Goal: Information Seeking & Learning: Learn about a topic

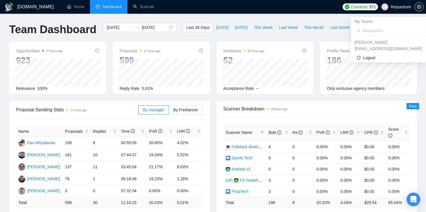
click at [404, 9] on span "Requestum" at bounding box center [396, 7] width 37 height 18
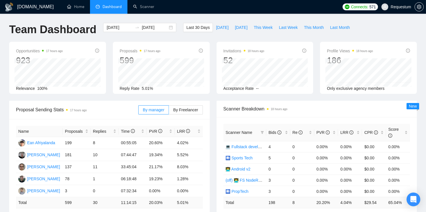
click at [396, 7] on span "Requestum" at bounding box center [400, 7] width 21 height 0
click at [418, 7] on icon "setting" at bounding box center [418, 7] width 4 height 5
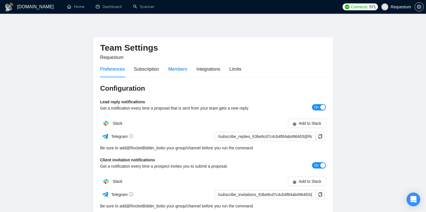
click at [179, 67] on div "Members" at bounding box center [177, 68] width 19 height 7
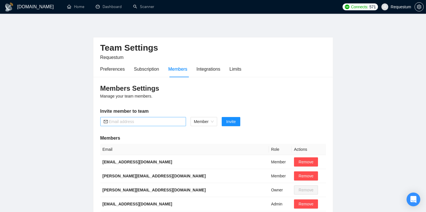
click at [135, 120] on input "text" at bounding box center [146, 121] width 74 height 6
paste input "[PERSON_NAME][EMAIL_ADDRESS][PERSON_NAME][DOMAIN_NAME]"
click at [208, 118] on span "Member" at bounding box center [204, 121] width 20 height 9
type input "[PERSON_NAME][EMAIL_ADDRESS][PERSON_NAME][DOMAIN_NAME]"
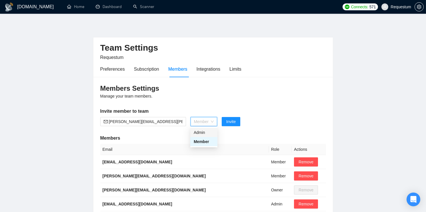
click at [202, 131] on div "Admin" at bounding box center [204, 132] width 20 height 6
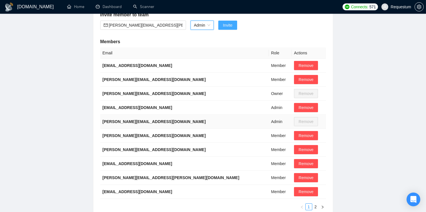
scroll to position [96, 0]
click at [227, 28] on button "Invite" at bounding box center [227, 24] width 19 height 9
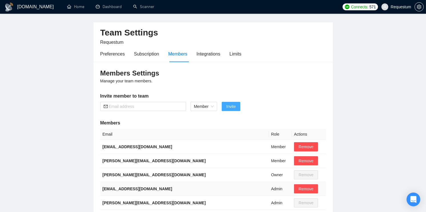
scroll to position [0, 0]
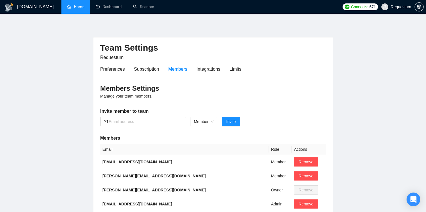
click at [72, 9] on link "Home" at bounding box center [75, 6] width 17 height 5
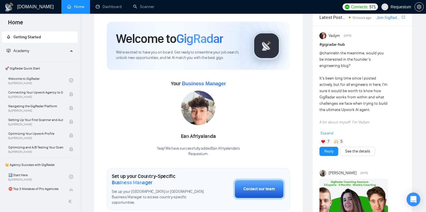
scroll to position [10, 0]
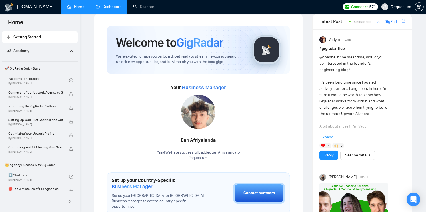
click at [107, 7] on link "Dashboard" at bounding box center [109, 6] width 26 height 5
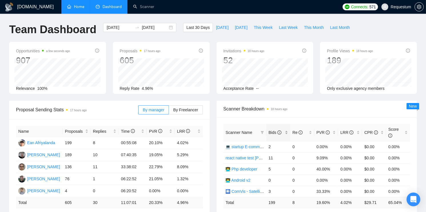
click at [285, 132] on div "Bids" at bounding box center [277, 132] width 19 height 6
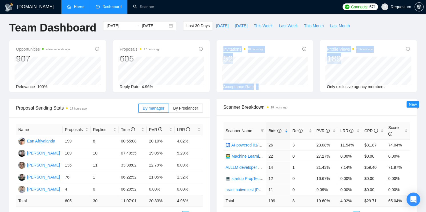
click at [372, 64] on div "Opportunities a few seconds ago 907 [DATE] Relevant 19 Relevance 100% Proposals…" at bounding box center [213, 69] width 414 height 59
click at [283, 84] on div "Acceptance Rate --" at bounding box center [264, 86] width 83 height 6
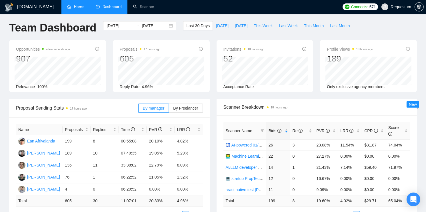
click at [225, 48] on span "Invitations 18 hours ago" at bounding box center [243, 49] width 41 height 7
click at [327, 44] on div "Profile Views 18 hours ago 189 [DATE] Anastasiia Litvinava 3 [PERSON_NAME] 1 [P…" at bounding box center [368, 66] width 97 height 52
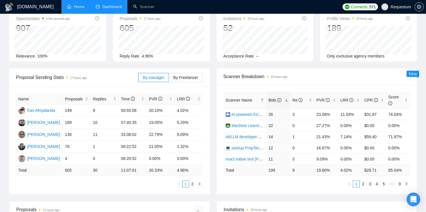
scroll to position [43, 0]
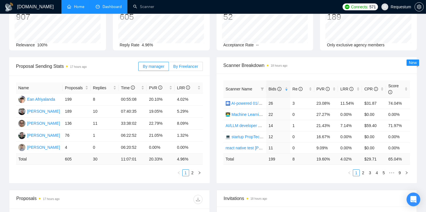
click at [186, 63] on label "By Freelancer" at bounding box center [186, 66] width 34 height 9
click at [169, 68] on input "By Freelancer" at bounding box center [169, 68] width 0 height 0
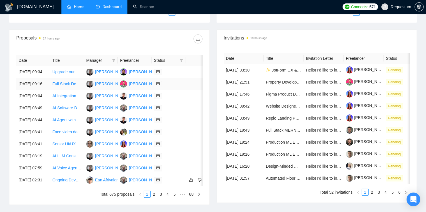
scroll to position [199, 0]
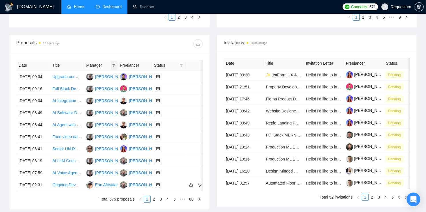
click at [113, 64] on icon "filter" at bounding box center [113, 65] width 3 height 3
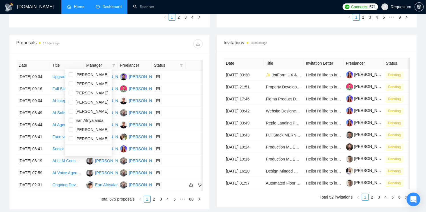
click at [124, 45] on div at bounding box center [155, 43] width 93 height 9
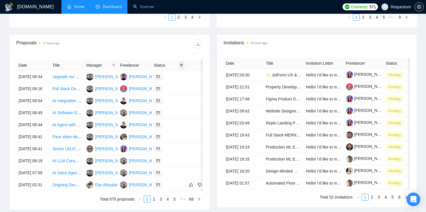
click at [183, 64] on span at bounding box center [181, 65] width 6 height 9
click at [183, 64] on icon "filter" at bounding box center [181, 64] width 3 height 3
click at [155, 48] on div "Proposals 17 hours ago" at bounding box center [109, 44] width 186 height 18
click at [38, 78] on td "[DATE] 09:34" at bounding box center [33, 77] width 34 height 12
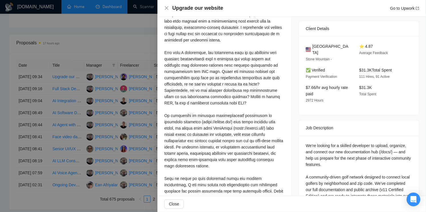
scroll to position [181, 0]
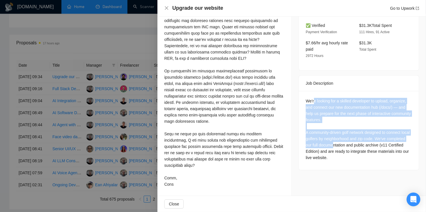
drag, startPoint x: 314, startPoint y: 101, endPoint x: 357, endPoint y: 147, distance: 62.4
click at [357, 147] on div "We’re looking for a skilled developer to upload, organize, and connect our new …" at bounding box center [358, 129] width 106 height 63
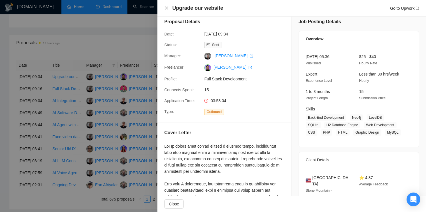
scroll to position [0, 0]
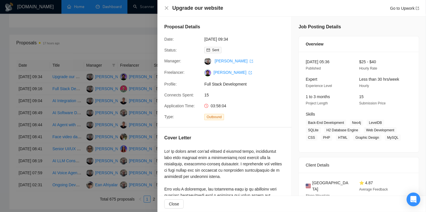
click at [110, 45] on div at bounding box center [213, 106] width 426 height 212
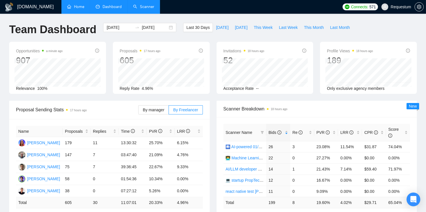
click at [139, 6] on link "Scanner" at bounding box center [143, 6] width 21 height 5
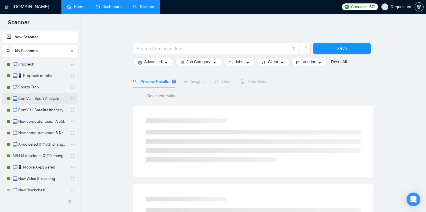
scroll to position [3, 0]
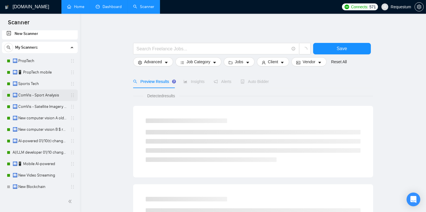
click at [30, 98] on link "🛄 ComVis - Sport Analysis" at bounding box center [40, 94] width 54 height 11
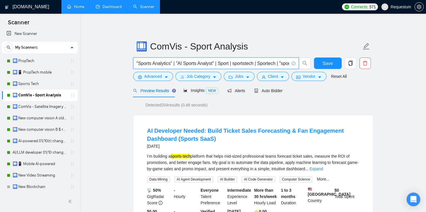
click at [176, 63] on input ""Sports Analytics" | "AI Sports Analyst" | Sport | sportstech | Sportech | "spo…" at bounding box center [212, 63] width 152 height 7
click at [176, 61] on input ""Sports Analytics" | "AI Sports Analyst" | Sport | sportstech | Sportech | "spo…" at bounding box center [212, 63] width 152 height 7
click at [146, 65] on input ""Sports Analytics" | "AI Sports Analyst" | Sport | sportstech | Sportech | "spo…" at bounding box center [212, 63] width 152 height 7
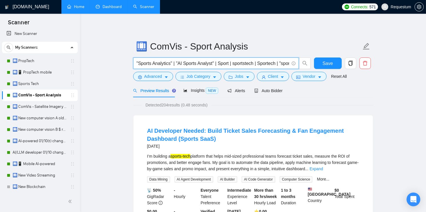
click at [138, 62] on input ""Sports Analytics" | "AI Sports Analyst" | Sport | sportstech | Sportech | "spo…" at bounding box center [212, 63] width 152 height 7
drag, startPoint x: 137, startPoint y: 63, endPoint x: 173, endPoint y: 63, distance: 35.4
click at [173, 63] on input ""Sports Analytics" | "AI Sports Analyst" | Sport | sportstech | Sportech | "spo…" at bounding box center [212, 63] width 152 height 7
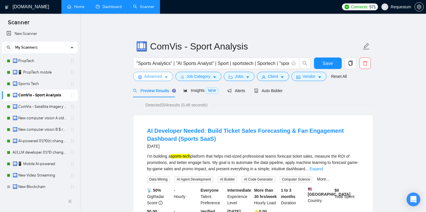
click at [157, 79] on button "Advanced" at bounding box center [153, 76] width 40 height 9
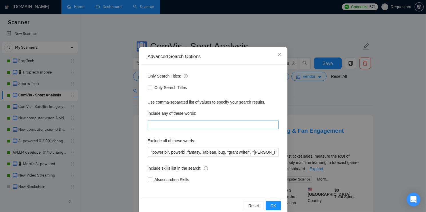
scroll to position [26, 0]
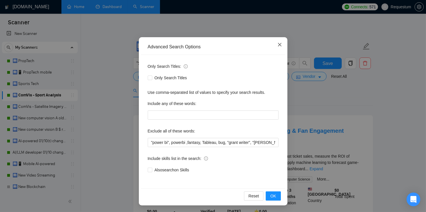
click at [281, 43] on icon "close" at bounding box center [279, 44] width 5 height 5
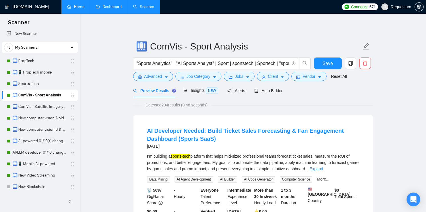
scroll to position [0, 0]
click at [323, 166] on link "Expand" at bounding box center [315, 168] width 13 height 5
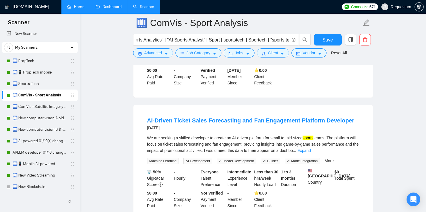
scroll to position [202, 0]
click at [311, 152] on link "Expand" at bounding box center [303, 150] width 13 height 5
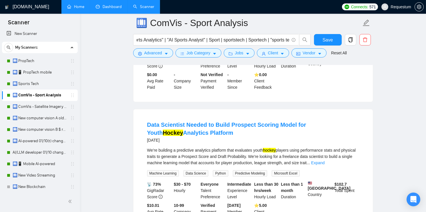
scroll to position [341, 0]
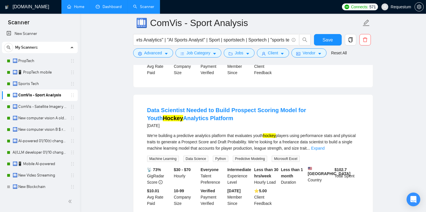
click at [350, 151] on div "We’re building a predictive analytics platform that evaluates youth hockey play…" at bounding box center [253, 141] width 212 height 19
click at [324, 150] on link "Expand" at bounding box center [317, 148] width 13 height 5
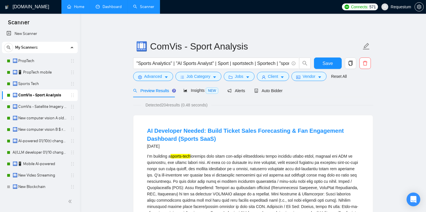
scroll to position [1, 0]
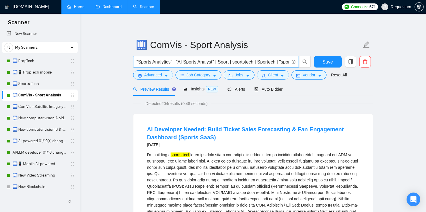
click at [145, 63] on input ""Sports Analytics" | "AI Sports Analyst" | Sport | sportstech | Sportech | "spo…" at bounding box center [212, 61] width 152 height 7
click at [152, 59] on input ""Sports Analytics" | "AI Sports Analyst" | Sport | sportstech | Sportech | "spo…" at bounding box center [212, 61] width 152 height 7
click at [138, 59] on input ""Sports Analytics" | "AI Sports Analyst" | Sport | sportstech | Sportech | "spo…" at bounding box center [212, 61] width 152 height 7
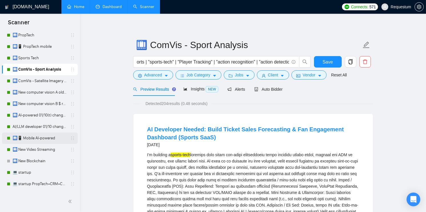
click at [28, 138] on link "🛄📱 Mobile AI-powered" at bounding box center [40, 137] width 54 height 11
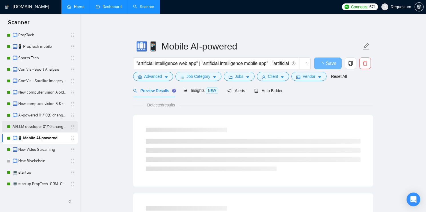
scroll to position [52, 0]
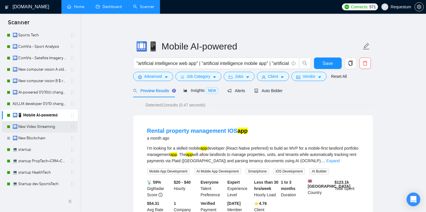
click at [29, 127] on link "🛄 New Video Streaming" at bounding box center [40, 126] width 54 height 11
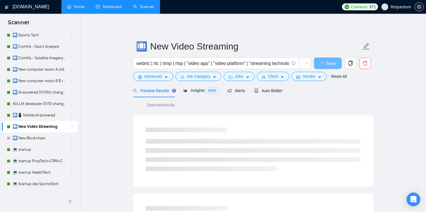
scroll to position [92, 0]
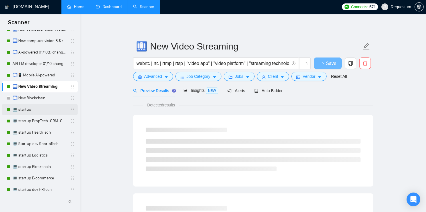
click at [27, 109] on link "💻 startup" at bounding box center [40, 109] width 54 height 11
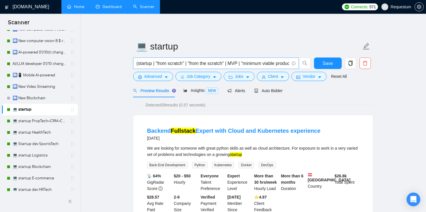
click at [146, 63] on input "(startup | "from scratch" | "from the scratch" | MVP | "minimum viable product"…" at bounding box center [212, 63] width 152 height 7
click at [150, 63] on input "(startup | "from scratch" | "from the scratch" | MVP | "minimum viable product"…" at bounding box center [212, 63] width 152 height 7
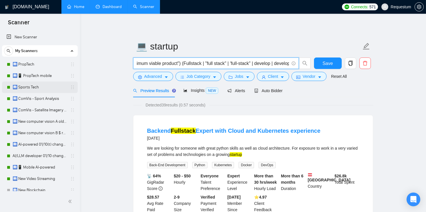
click at [34, 92] on link "🛄 Sports Tech" at bounding box center [40, 86] width 54 height 11
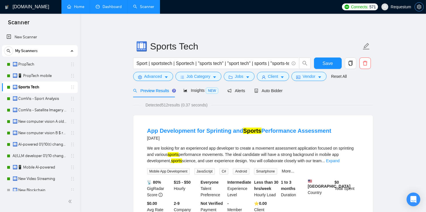
click at [420, 7] on icon "setting" at bounding box center [418, 7] width 4 height 5
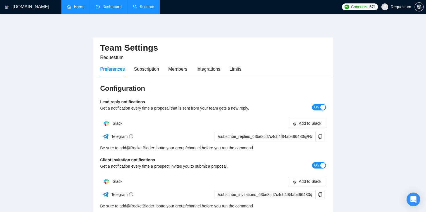
click at [78, 9] on link "Home" at bounding box center [75, 6] width 17 height 5
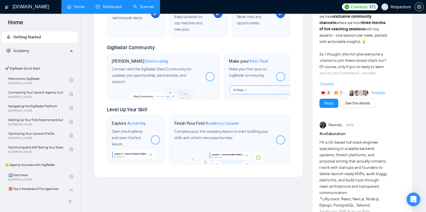
scroll to position [253, 0]
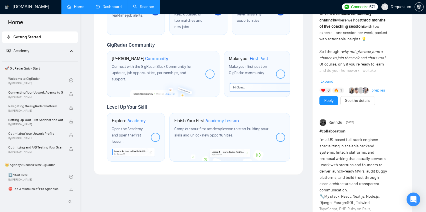
click at [154, 132] on div at bounding box center [155, 136] width 9 height 9
click at [126, 118] on div "Explore Academy Open the Academy and open the first lesson." at bounding box center [129, 137] width 35 height 39
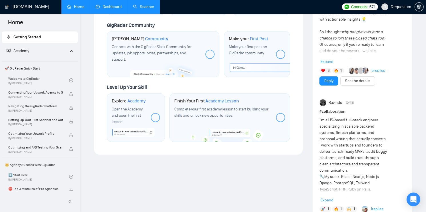
scroll to position [0, 0]
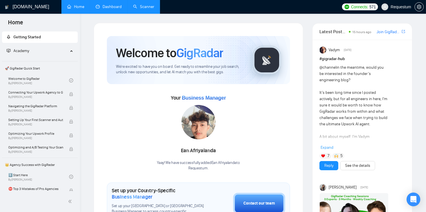
click at [140, 7] on link "Scanner" at bounding box center [143, 6] width 21 height 5
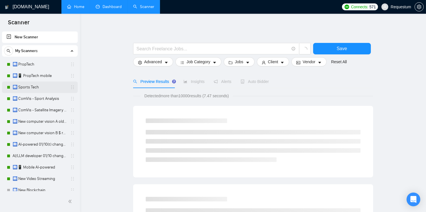
click at [37, 87] on link "🛄 Sports Tech" at bounding box center [40, 86] width 54 height 11
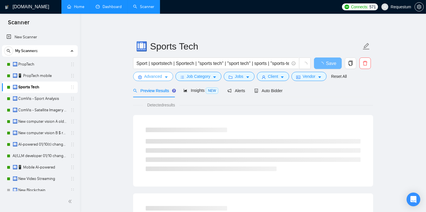
click at [165, 75] on span "caret-down" at bounding box center [166, 77] width 4 height 4
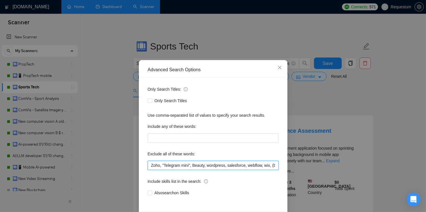
click at [153, 166] on input "Zoho, "Telegram mini", Beauty, wordpress, salesforce, webflow, wix, (bubble*), …" at bounding box center [213, 164] width 131 height 9
drag, startPoint x: 163, startPoint y: 164, endPoint x: 192, endPoint y: 166, distance: 28.9
click at [192, 166] on input "Zoho, "Telegram mini", Beauty, wordpress, salesforce, webflow, wix, (bubble*), …" at bounding box center [213, 164] width 131 height 9
click at [231, 165] on input "Zoho, "Telegram mini", Beauty, wordpress, salesforce, webflow, wix, (bubble*), …" at bounding box center [213, 164] width 131 height 9
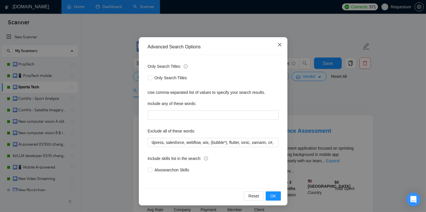
scroll to position [0, 0]
click at [278, 48] on span "Close" at bounding box center [279, 44] width 15 height 15
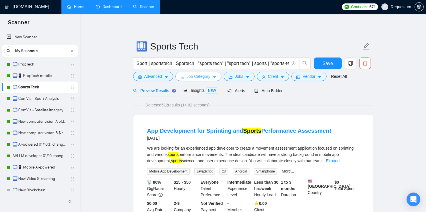
click at [203, 76] on span "Job Category" at bounding box center [198, 76] width 24 height 6
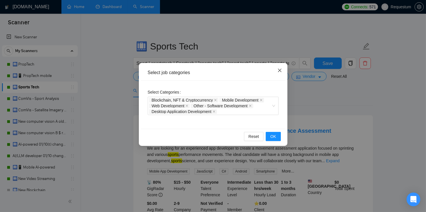
click at [277, 70] on icon "close" at bounding box center [279, 70] width 5 height 5
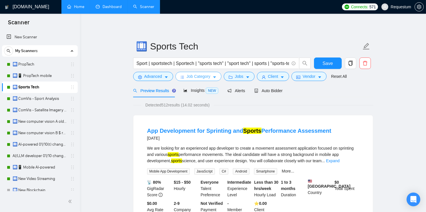
click at [200, 78] on span "Job Category" at bounding box center [198, 76] width 24 height 6
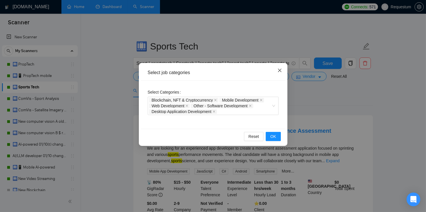
click at [281, 70] on icon "close" at bounding box center [279, 70] width 5 height 5
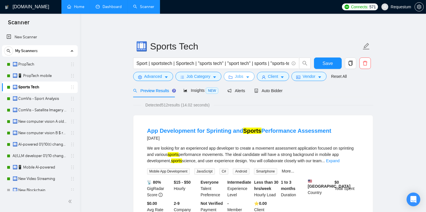
click at [248, 77] on icon "caret-down" at bounding box center [247, 77] width 3 height 2
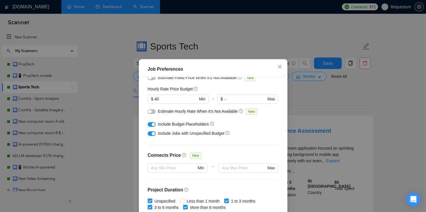
scroll to position [69, 0]
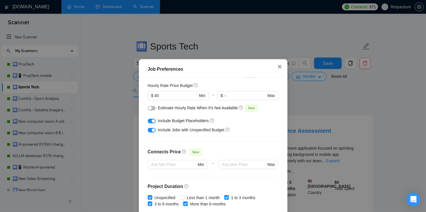
click at [279, 66] on icon "close" at bounding box center [278, 66] width 3 height 3
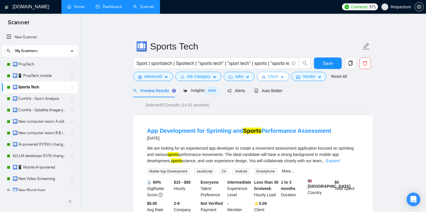
click at [268, 79] on button "Client" at bounding box center [273, 76] width 33 height 9
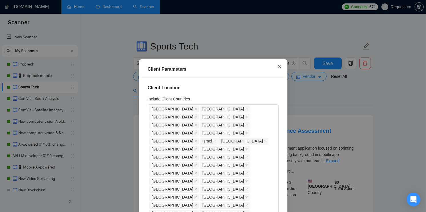
click at [281, 66] on icon "close" at bounding box center [279, 66] width 5 height 5
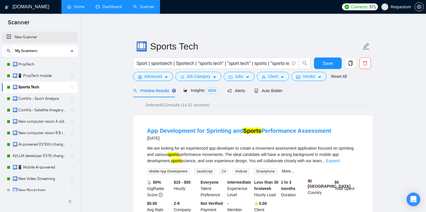
click at [36, 36] on link "New Scanner" at bounding box center [40, 36] width 67 height 11
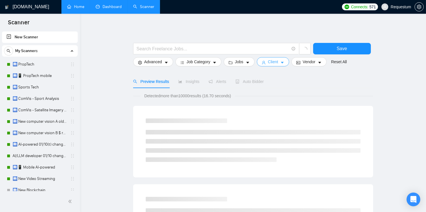
click at [285, 59] on button "Client" at bounding box center [273, 61] width 33 height 9
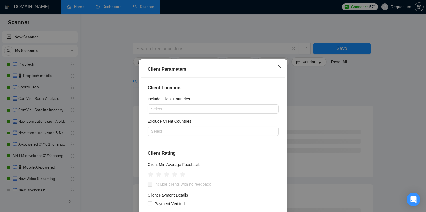
click at [281, 64] on icon "close" at bounding box center [279, 66] width 5 height 5
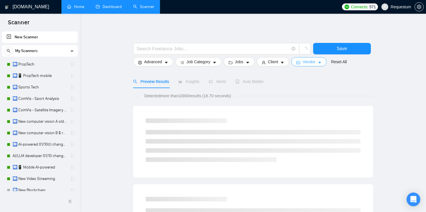
click at [310, 64] on span "Vendor" at bounding box center [308, 62] width 13 height 6
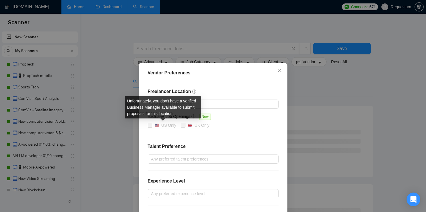
click at [150, 124] on span at bounding box center [150, 125] width 5 height 5
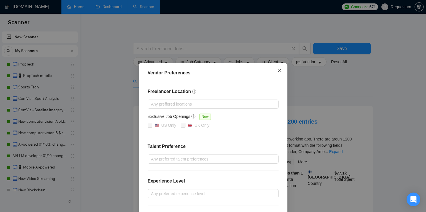
click at [281, 71] on icon "close" at bounding box center [279, 70] width 5 height 5
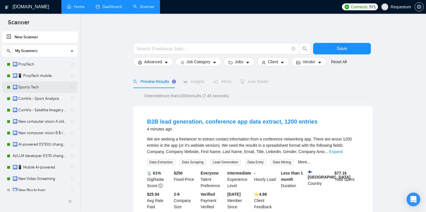
click at [32, 86] on link "🛄 Sports Tech" at bounding box center [40, 86] width 54 height 11
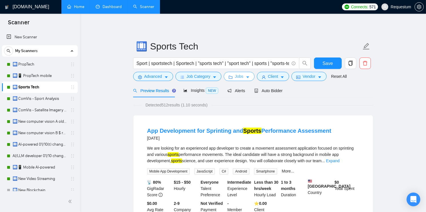
click at [249, 77] on icon "caret-down" at bounding box center [247, 77] width 4 height 4
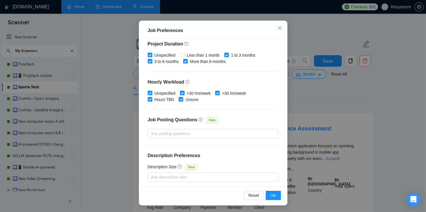
scroll to position [4, 0]
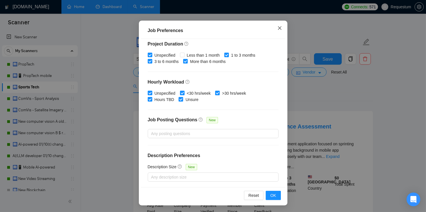
click at [278, 29] on icon "close" at bounding box center [278, 27] width 3 height 3
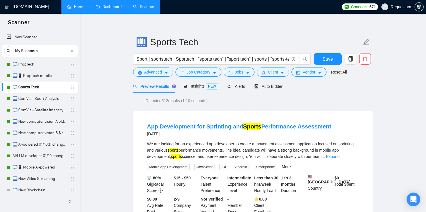
scroll to position [14, 0]
click at [277, 72] on span "Client" at bounding box center [273, 72] width 10 height 6
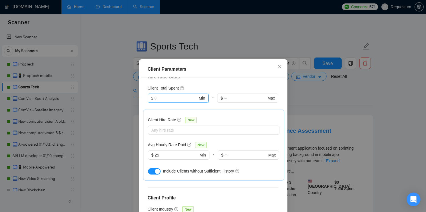
scroll to position [39, 0]
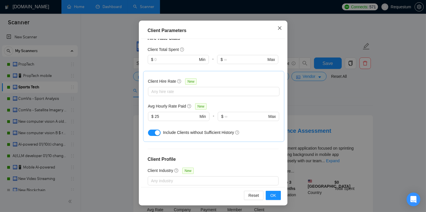
click at [279, 27] on icon "close" at bounding box center [279, 28] width 5 height 5
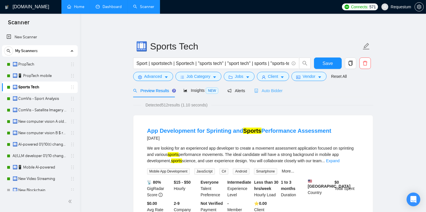
scroll to position [14, 0]
click at [315, 77] on span "Vendor" at bounding box center [308, 76] width 13 height 6
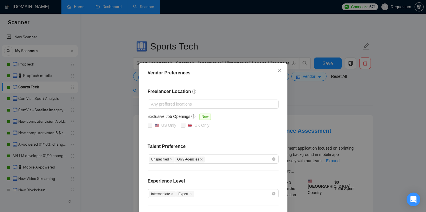
scroll to position [7, 0]
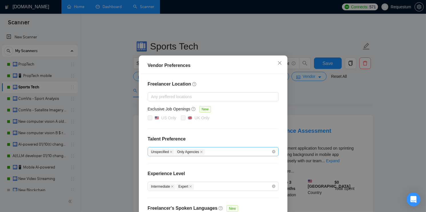
click at [231, 152] on div "Unspecified Only Agencies" at bounding box center [210, 151] width 122 height 7
click at [230, 131] on div "Freelancer Location Any preffered locations Exclusive Job Openings New US Only …" at bounding box center [213, 153] width 144 height 158
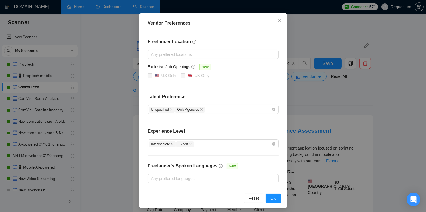
scroll to position [51, 0]
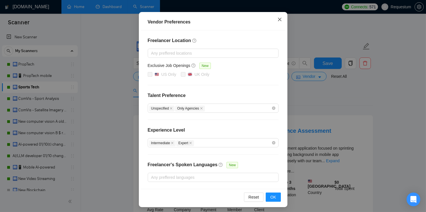
click at [279, 17] on span "Close" at bounding box center [279, 19] width 15 height 15
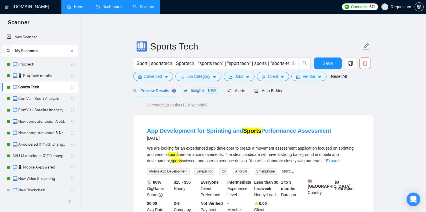
click at [203, 91] on span "Insights NEW" at bounding box center [200, 90] width 35 height 5
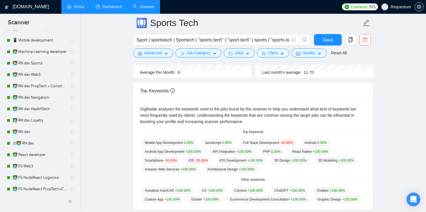
scroll to position [289, 0]
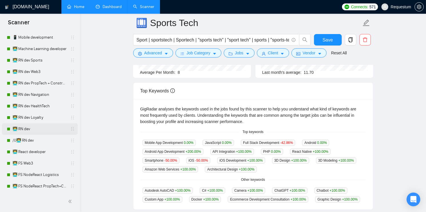
click at [32, 129] on link "👨‍💻 RN dev" at bounding box center [40, 128] width 54 height 11
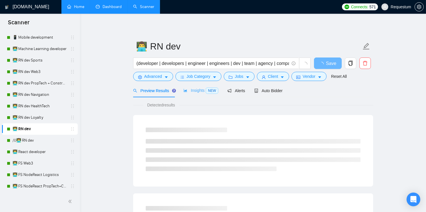
click at [204, 86] on div "Insights NEW" at bounding box center [200, 90] width 35 height 13
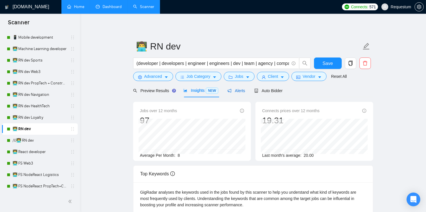
click at [236, 89] on span "Alerts" at bounding box center [236, 90] width 18 height 5
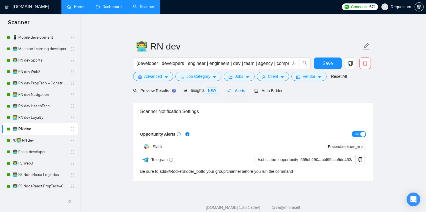
click at [157, 144] on span "Slack" at bounding box center [157, 146] width 10 height 5
click at [157, 157] on span "Telegram" at bounding box center [162, 159] width 22 height 5
drag, startPoint x: 160, startPoint y: 108, endPoint x: 202, endPoint y: 109, distance: 42.0
click at [203, 109] on div "Scanner Notification Settings" at bounding box center [252, 111] width 225 height 16
click at [172, 111] on div "Scanner Notification Settings" at bounding box center [252, 111] width 225 height 16
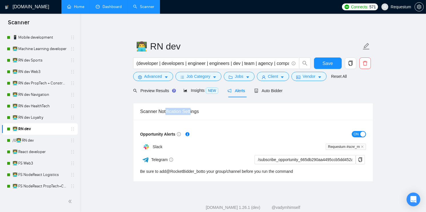
drag, startPoint x: 166, startPoint y: 111, endPoint x: 194, endPoint y: 111, distance: 27.1
click at [194, 111] on div "Scanner Notification Settings" at bounding box center [252, 111] width 225 height 16
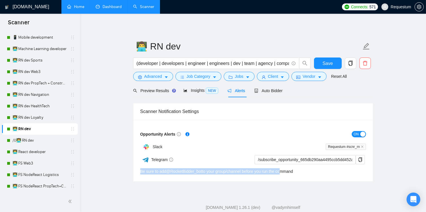
drag, startPoint x: 283, startPoint y: 170, endPoint x: 151, endPoint y: 166, distance: 131.9
click at [151, 166] on div "Telegram /subscribe_opportunity_665db290aa4495ccb5dd452a@RocketBidder_bot Be su…" at bounding box center [252, 164] width 224 height 20
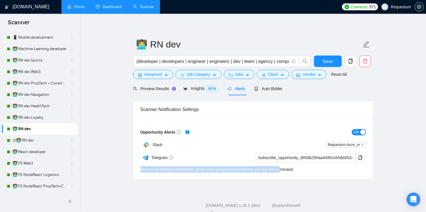
click at [283, 167] on div "Be sure to add @ RocketBidder_bot to your group/channel before you run the comm…" at bounding box center [216, 169] width 153 height 6
click at [215, 167] on div "Be sure to add @ RocketBidder_bot to your group/channel before you run the comm…" at bounding box center [216, 169] width 153 height 6
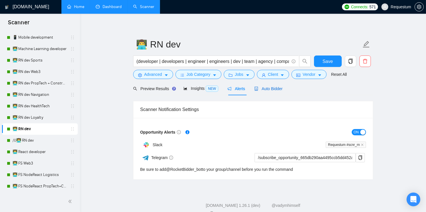
click at [259, 87] on span "Auto Bidder" at bounding box center [268, 88] width 28 height 5
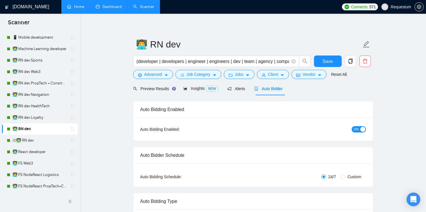
checkbox input "true"
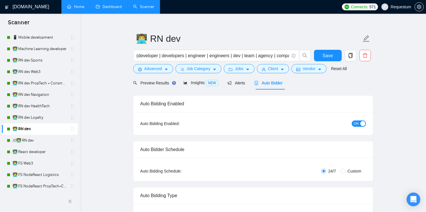
scroll to position [9, 0]
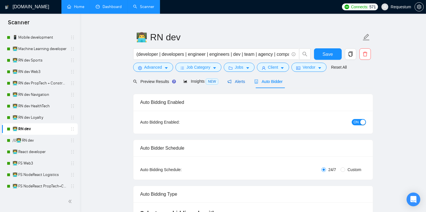
click at [235, 82] on span "Alerts" at bounding box center [236, 81] width 18 height 5
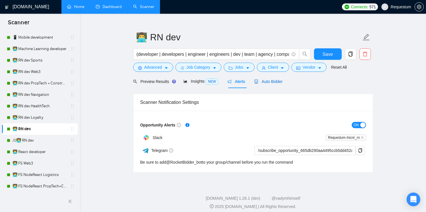
click at [265, 83] on span "Auto Bidder" at bounding box center [268, 81] width 28 height 5
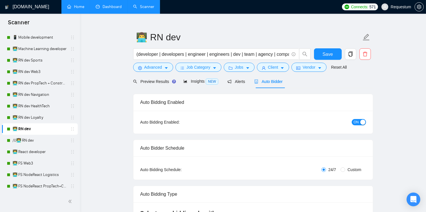
checkbox input "true"
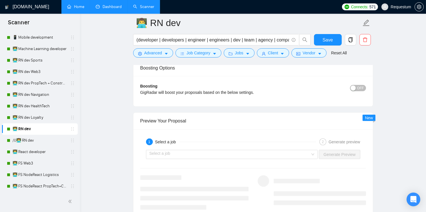
scroll to position [1067, 0]
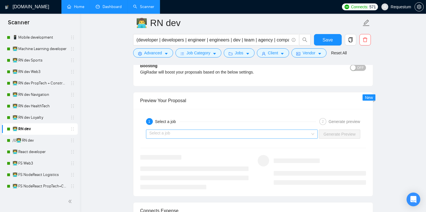
click at [188, 138] on input "search" at bounding box center [229, 134] width 161 height 9
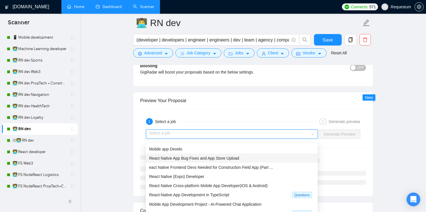
click at [173, 161] on div "React Native App Bug Fixes and App Store Upload" at bounding box center [232, 157] width 172 height 9
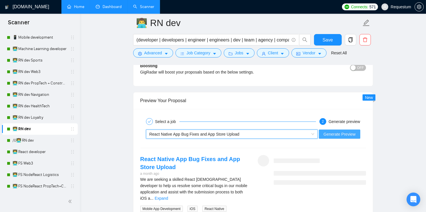
click at [333, 138] on button "Generate Preview" at bounding box center [339, 133] width 41 height 9
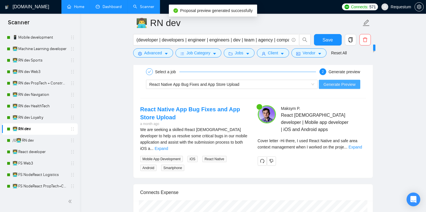
scroll to position [1122, 0]
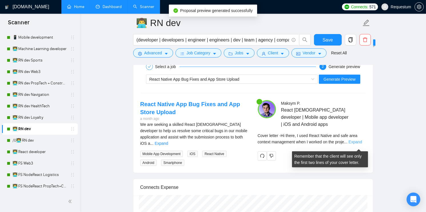
click at [355, 144] on link "Expand" at bounding box center [354, 141] width 13 height 5
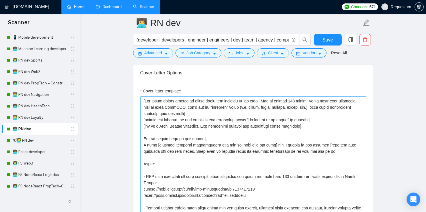
scroll to position [641, 0]
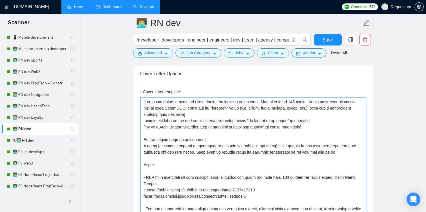
click at [200, 145] on textarea "Cover letter template:" at bounding box center [252, 161] width 225 height 128
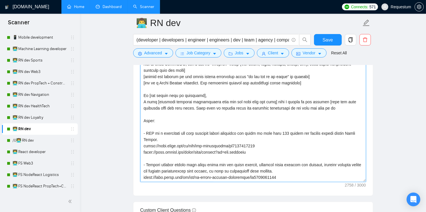
scroll to position [684, 0]
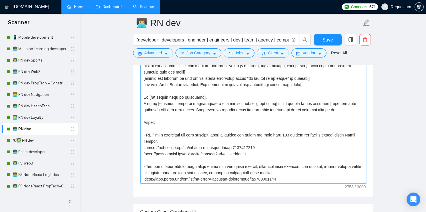
drag, startPoint x: 157, startPoint y: 110, endPoint x: 229, endPoint y: 110, distance: 71.9
click at [229, 110] on textarea "Cover letter template:" at bounding box center [252, 119] width 225 height 128
click at [172, 112] on textarea "Cover letter template:" at bounding box center [252, 119] width 225 height 128
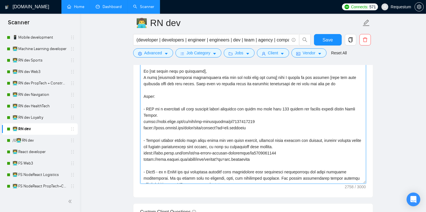
scroll to position [27, 0]
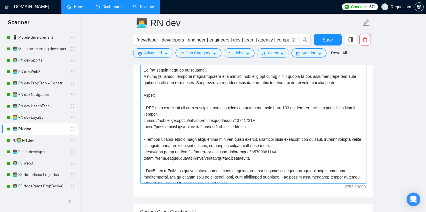
click at [149, 100] on textarea "Cover letter template:" at bounding box center [252, 119] width 225 height 128
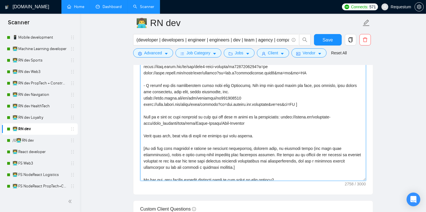
scroll to position [149, 0]
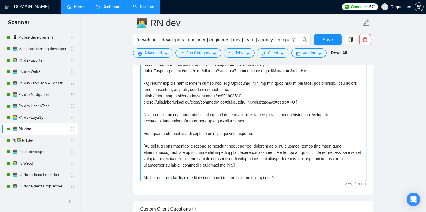
click at [295, 109] on textarea "Cover letter template:" at bounding box center [252, 116] width 225 height 128
click at [299, 104] on textarea "Cover letter template:" at bounding box center [252, 116] width 225 height 128
drag, startPoint x: 144, startPoint y: 121, endPoint x: 262, endPoint y: 123, distance: 117.9
click at [262, 124] on textarea "Cover letter template:" at bounding box center [252, 116] width 225 height 128
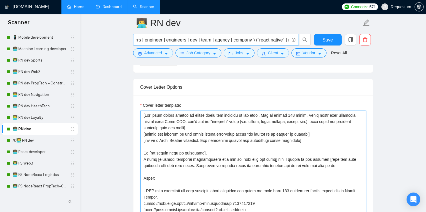
scroll to position [0, 52]
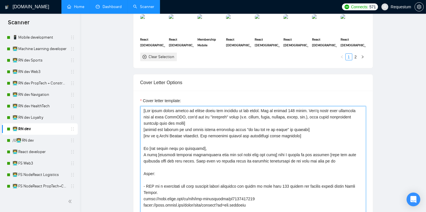
scroll to position [9, 0]
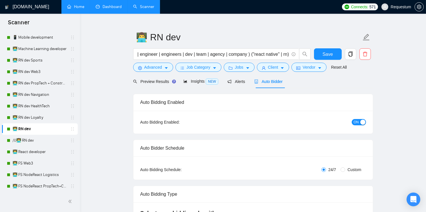
click at [274, 86] on div "Auto Bidder" at bounding box center [268, 80] width 28 height 13
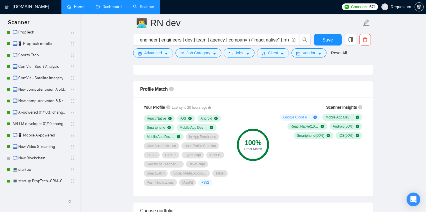
scroll to position [12, 0]
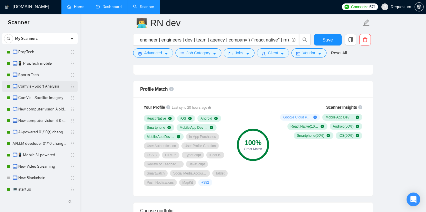
click at [29, 88] on link "🛄 ComVis - Sport Analysis" at bounding box center [40, 85] width 54 height 11
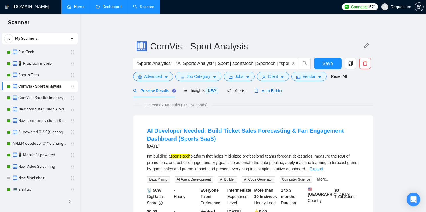
click at [266, 92] on span "Auto Bidder" at bounding box center [268, 90] width 28 height 5
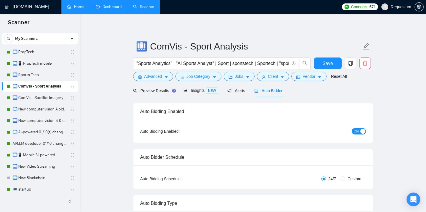
checkbox input "true"
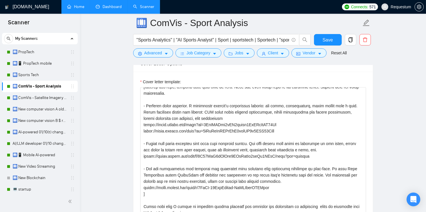
scroll to position [62, 0]
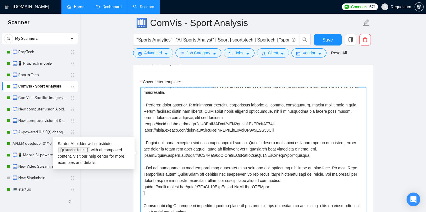
drag, startPoint x: 145, startPoint y: 112, endPoint x: 254, endPoint y: 154, distance: 116.3
click at [257, 155] on textarea "Cover letter template:" at bounding box center [252, 151] width 225 height 128
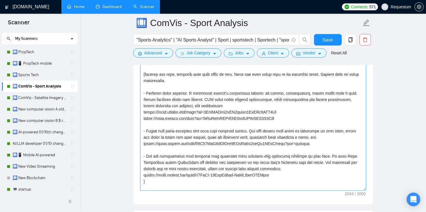
scroll to position [0, 0]
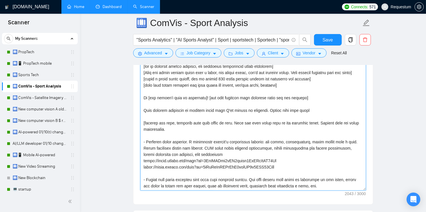
click at [180, 139] on textarea "Cover letter template:" at bounding box center [252, 126] width 225 height 128
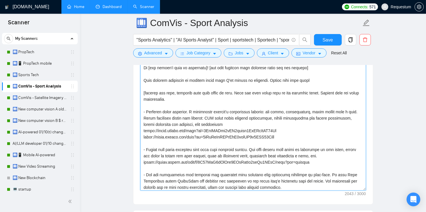
scroll to position [39, 0]
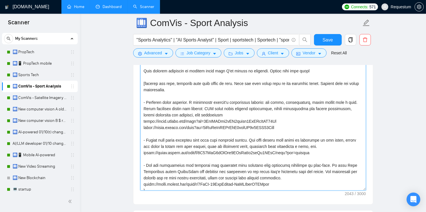
click at [162, 114] on textarea "Cover letter template:" at bounding box center [252, 126] width 225 height 128
click at [164, 157] on textarea "Cover letter template:" at bounding box center [252, 126] width 225 height 128
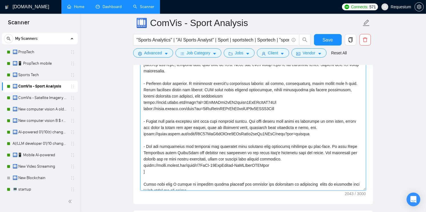
scroll to position [64, 0]
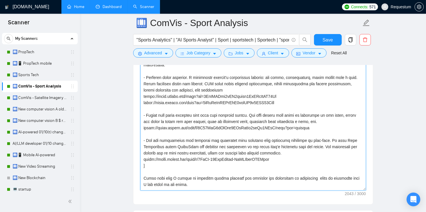
click at [170, 145] on textarea "Cover letter template:" at bounding box center [252, 126] width 225 height 128
click at [170, 154] on textarea "Cover letter template:" at bounding box center [252, 126] width 225 height 128
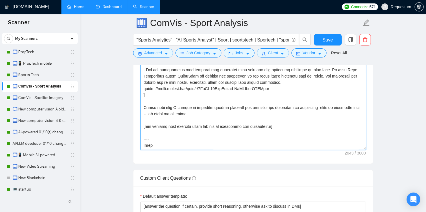
scroll to position [718, 0]
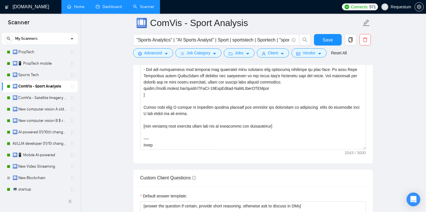
click at [103, 6] on link "Dashboard" at bounding box center [109, 6] width 26 height 5
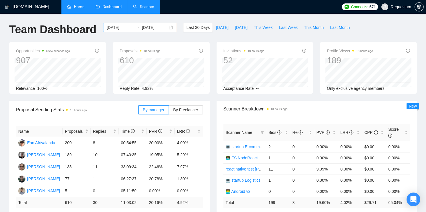
click at [110, 26] on input "[DATE]" at bounding box center [119, 27] width 26 height 6
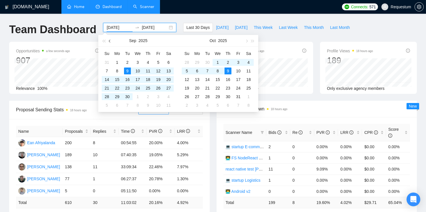
click at [110, 41] on span "button" at bounding box center [110, 40] width 3 height 3
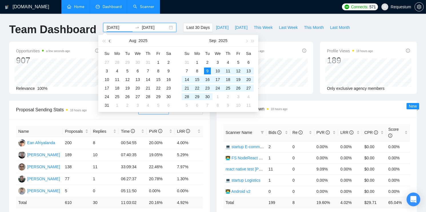
click at [110, 41] on span "button" at bounding box center [110, 40] width 3 height 3
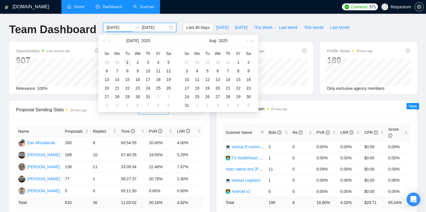
type input "[DATE]"
click at [130, 62] on div "1" at bounding box center [127, 62] width 7 height 7
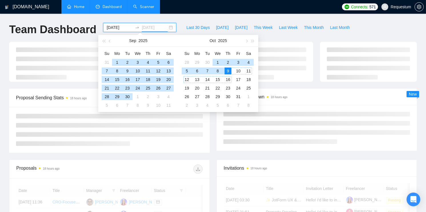
type input "[DATE]"
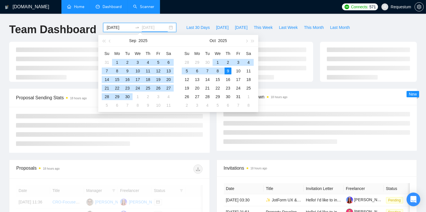
click at [228, 68] on div "9" at bounding box center [227, 70] width 7 height 7
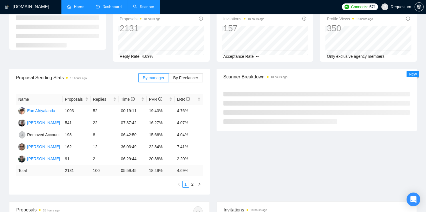
scroll to position [36, 0]
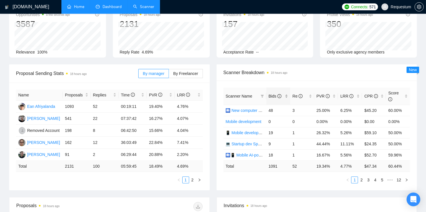
click at [284, 97] on div "Bids" at bounding box center [277, 96] width 19 height 6
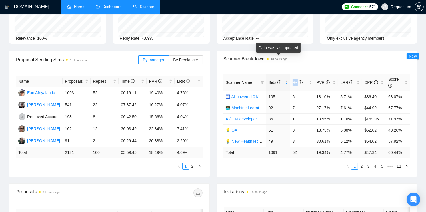
scroll to position [73, 0]
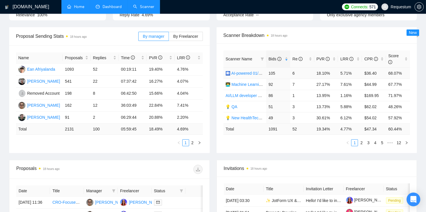
click at [294, 73] on td "6" at bounding box center [302, 72] width 24 height 11
click at [293, 83] on td "7" at bounding box center [302, 83] width 24 height 11
drag, startPoint x: 268, startPoint y: 106, endPoint x: 294, endPoint y: 104, distance: 26.3
click at [294, 105] on tr "💡 QA 51 3 13.73% 5.88% $62.02 48.26%" at bounding box center [316, 106] width 187 height 11
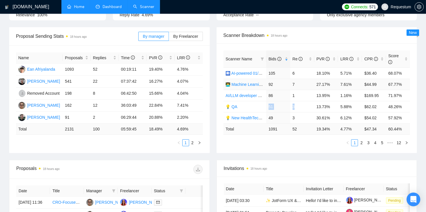
scroll to position [73, 0]
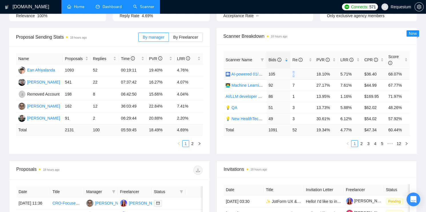
drag, startPoint x: 294, startPoint y: 74, endPoint x: 287, endPoint y: 74, distance: 7.1
click at [287, 74] on tr "🛄 AI-powered 01/10(t) changed end 105 6 18.10% 5.71% $36.40 68.07%" at bounding box center [316, 73] width 187 height 11
click at [293, 72] on td "6" at bounding box center [302, 73] width 24 height 11
click at [294, 84] on td "7" at bounding box center [302, 84] width 24 height 11
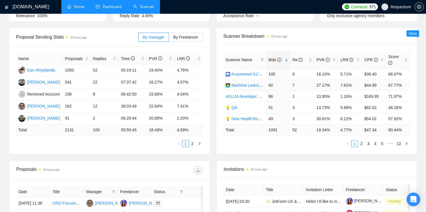
click at [294, 84] on td "7" at bounding box center [302, 84] width 24 height 11
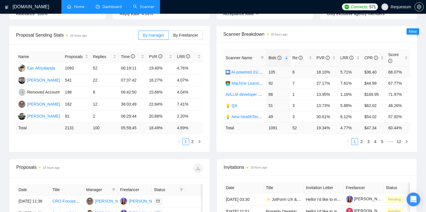
scroll to position [74, 0]
click at [341, 95] on td "1.16%" at bounding box center [350, 94] width 24 height 11
click at [360, 141] on link "2" at bounding box center [361, 141] width 6 height 6
click at [354, 141] on link "1" at bounding box center [354, 141] width 6 height 6
click at [361, 141] on link "2" at bounding box center [361, 141] width 6 height 6
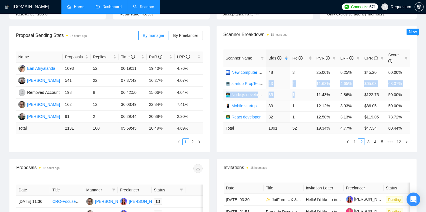
drag, startPoint x: 269, startPoint y: 81, endPoint x: 297, endPoint y: 95, distance: 31.5
click at [297, 95] on tbody "🛄 New computer vision A old rate 48 3 25.00% 6.25% $45.20 60.00% 💻 startup Prop…" at bounding box center [316, 95] width 187 height 56
click at [341, 95] on td "2.86%" at bounding box center [350, 94] width 24 height 11
click at [343, 104] on td "3.03%" at bounding box center [350, 105] width 24 height 11
click at [294, 117] on td "1" at bounding box center [302, 116] width 24 height 11
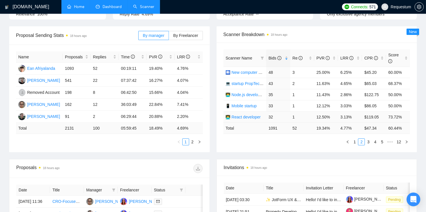
click at [343, 116] on td "3.13%" at bounding box center [350, 116] width 24 height 11
click at [368, 140] on link "3" at bounding box center [368, 141] width 6 height 6
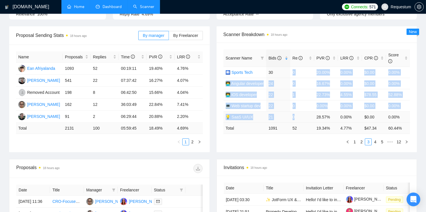
drag, startPoint x: 291, startPoint y: 72, endPoint x: 298, endPoint y: 113, distance: 41.8
click at [298, 113] on tbody "🛄 Sports Tech 30 0 20.00% 0.00% $0.00 0.00% 👨‍💻 Angular developer 24 0 16.67% 0…" at bounding box center [316, 95] width 187 height 56
click at [308, 111] on td "0" at bounding box center [302, 116] width 24 height 11
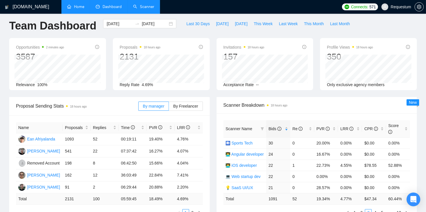
scroll to position [4, 0]
click at [138, 5] on link "Scanner" at bounding box center [143, 6] width 21 height 5
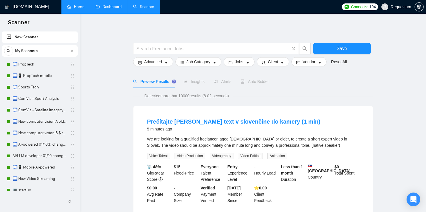
click at [114, 5] on link "Dashboard" at bounding box center [109, 6] width 26 height 5
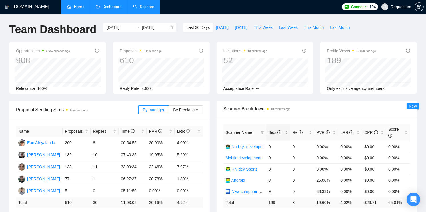
click at [287, 134] on div "Bids" at bounding box center [277, 132] width 19 height 6
click at [287, 133] on div "Bids" at bounding box center [277, 132] width 19 height 6
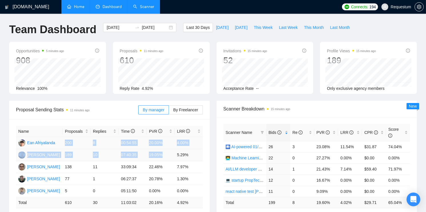
drag, startPoint x: 66, startPoint y: 141, endPoint x: 185, endPoint y: 150, distance: 120.0
click at [185, 150] on tbody "Ean Afriyalanda 200 8 00:54:55 20.00% 4.00% [PERSON_NAME] 189 10 07:40:35 19.05…" at bounding box center [109, 167] width 187 height 60
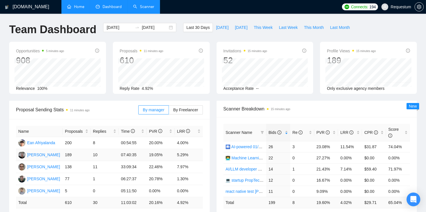
click at [171, 152] on td "19.05%" at bounding box center [160, 155] width 28 height 12
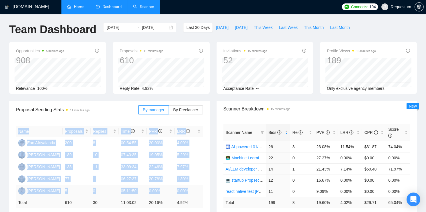
drag, startPoint x: 9, startPoint y: 140, endPoint x: 190, endPoint y: 192, distance: 188.6
click at [190, 192] on div "Proposal Sending Stats 11 minutes ago By manager By Freelancer Name Proposals R…" at bounding box center [109, 163] width 207 height 126
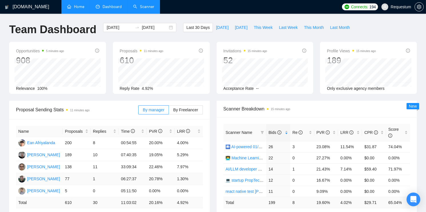
click at [185, 176] on td "1.30%" at bounding box center [188, 179] width 28 height 12
drag, startPoint x: 120, startPoint y: 88, endPoint x: 152, endPoint y: 86, distance: 32.0
click at [153, 87] on div "Reply Rate 4.92%" at bounding box center [161, 88] width 83 height 6
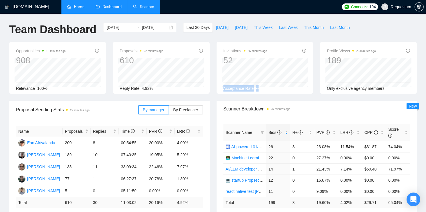
drag, startPoint x: 223, startPoint y: 88, endPoint x: 261, endPoint y: 90, distance: 37.2
click at [261, 90] on div "Acceptance Rate --" at bounding box center [264, 88] width 83 height 6
drag, startPoint x: 326, startPoint y: 88, endPoint x: 253, endPoint y: 91, distance: 73.7
click at [253, 91] on div "Opportunities 16 minutes ago 908 [DATE] Relevant 21 Relevance 100% Proposals 22…" at bounding box center [213, 71] width 414 height 59
click at [258, 90] on span "--" at bounding box center [257, 88] width 3 height 5
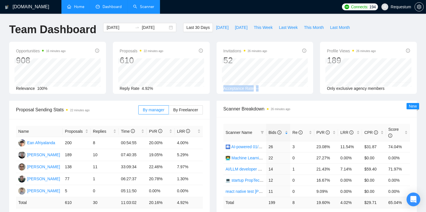
drag, startPoint x: 261, startPoint y: 88, endPoint x: 223, endPoint y: 90, distance: 38.0
click at [223, 90] on div "Acceptance Rate --" at bounding box center [264, 88] width 83 height 6
drag, startPoint x: 187, startPoint y: 91, endPoint x: 120, endPoint y: 92, distance: 67.4
click at [120, 91] on div "Proposals 22 minutes ago 610 [DATE] Sent 27 Replied 1 Reply Rate 4.92%" at bounding box center [161, 68] width 97 height 52
click at [92, 90] on div "Relevance 100%" at bounding box center [57, 88] width 83 height 6
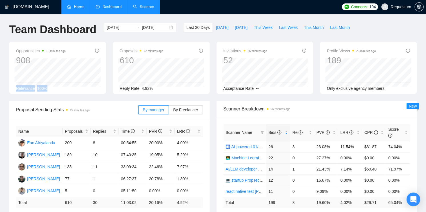
drag, startPoint x: 84, startPoint y: 90, endPoint x: 14, endPoint y: 90, distance: 69.9
click at [14, 90] on div "Opportunities 16 minutes ago 908 [DATE] Relevant 21 Relevance 100%" at bounding box center [57, 68] width 97 height 52
drag, startPoint x: 120, startPoint y: 87, endPoint x: 155, endPoint y: 88, distance: 35.1
click at [156, 88] on div "Reply Rate 4.92%" at bounding box center [161, 88] width 83 height 6
drag, startPoint x: 328, startPoint y: 87, endPoint x: 385, endPoint y: 90, distance: 57.4
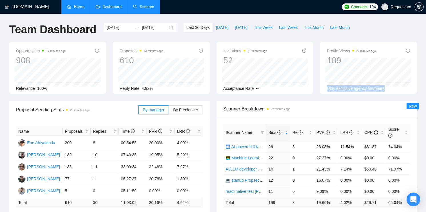
click at [384, 90] on span "Only exclusive agency members" at bounding box center [356, 88] width 58 height 5
drag, startPoint x: 263, startPoint y: 87, endPoint x: 221, endPoint y: 90, distance: 42.7
click at [221, 90] on div "Invitations 27 minutes ago 52 [DATE] [DATE] 0 Acceptance Rate --" at bounding box center [264, 68] width 97 height 52
click at [229, 95] on div "Opportunities 17 minutes ago 908 [DATE] Relevant 21 Relevance 100% Proposals 23…" at bounding box center [213, 71] width 414 height 59
drag, startPoint x: 223, startPoint y: 88, endPoint x: 263, endPoint y: 89, distance: 40.3
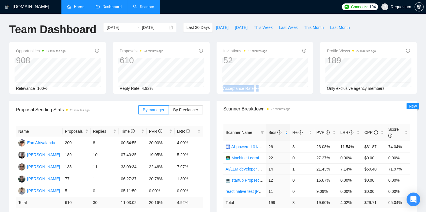
click at [264, 89] on div "Acceptance Rate --" at bounding box center [264, 88] width 83 height 6
click at [327, 89] on span "Only exclusive agency members" at bounding box center [356, 88] width 58 height 5
drag, startPoint x: 267, startPoint y: 86, endPoint x: 223, endPoint y: 88, distance: 44.8
click at [223, 88] on div "Invitations 27 minutes ago 52 [DATE] [DATE] 0 Acceptance Rate --" at bounding box center [264, 68] width 97 height 52
drag, startPoint x: 177, startPoint y: 88, endPoint x: 121, endPoint y: 89, distance: 56.2
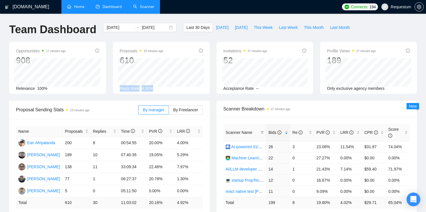
click at [121, 89] on div "Reply Rate 4.92%" at bounding box center [161, 88] width 83 height 6
drag, startPoint x: 51, startPoint y: 87, endPoint x: 146, endPoint y: 90, distance: 94.5
click at [146, 90] on div "Opportunities 17 minutes ago 908 [DATE] Relevant 21 Relevance 100% Proposals 23…" at bounding box center [213, 71] width 414 height 59
click at [146, 90] on div "Reply Rate 4.92%" at bounding box center [161, 88] width 83 height 6
drag, startPoint x: 121, startPoint y: 87, endPoint x: 152, endPoint y: 88, distance: 31.7
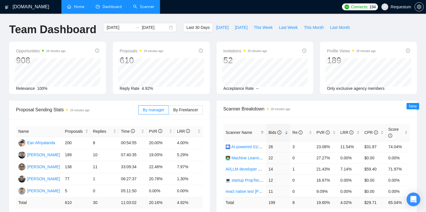
click at [153, 88] on div "Reply Rate 4.92%" at bounding box center [161, 88] width 83 height 6
drag, startPoint x: 118, startPoint y: 89, endPoint x: 152, endPoint y: 90, distance: 33.1
click at [152, 90] on div "Proposals 24 minutes ago 610 [DATE] Sent 27 Replied 1 Reply Rate 4.92%" at bounding box center [161, 68] width 97 height 52
click at [156, 86] on div "Reply Rate 4.92%" at bounding box center [161, 88] width 83 height 6
drag, startPoint x: 156, startPoint y: 87, endPoint x: 120, endPoint y: 90, distance: 35.8
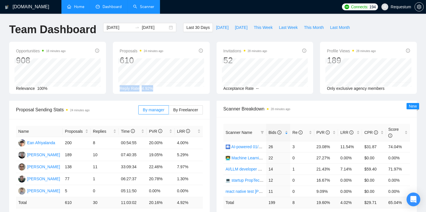
click at [120, 90] on div "Reply Rate 4.92%" at bounding box center [161, 88] width 83 height 6
drag, startPoint x: 49, startPoint y: 88, endPoint x: 16, endPoint y: 90, distance: 32.9
click at [16, 90] on div "Relevance 100%" at bounding box center [57, 88] width 83 height 6
drag, startPoint x: 120, startPoint y: 88, endPoint x: 157, endPoint y: 90, distance: 36.9
click at [157, 90] on div "Reply Rate 4.92%" at bounding box center [161, 88] width 83 height 6
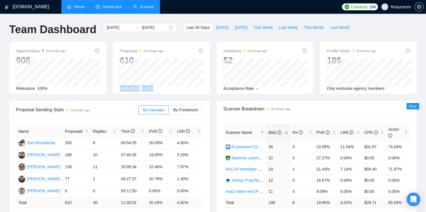
click at [156, 90] on div "Reply Rate 4.92%" at bounding box center [161, 88] width 83 height 6
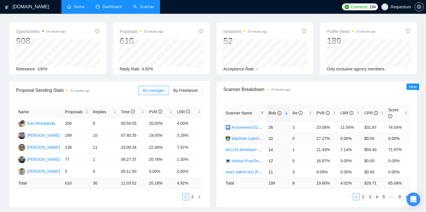
scroll to position [22, 0]
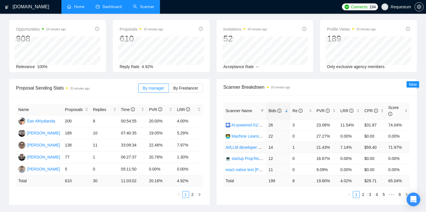
click at [294, 146] on td "1" at bounding box center [302, 146] width 24 height 11
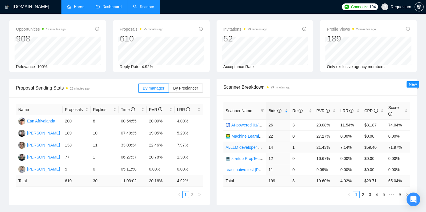
click at [294, 146] on td "1" at bounding box center [302, 146] width 24 height 11
click at [293, 146] on td "1" at bounding box center [302, 146] width 24 height 11
click at [292, 134] on td "0" at bounding box center [302, 135] width 24 height 11
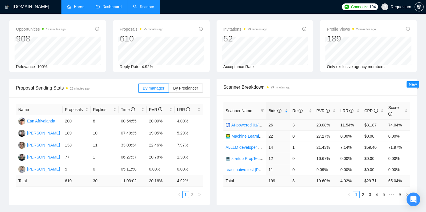
click at [293, 126] on td "3" at bounding box center [302, 124] width 24 height 11
click at [293, 123] on td "3" at bounding box center [302, 124] width 24 height 11
click at [297, 123] on td "3" at bounding box center [302, 124] width 24 height 11
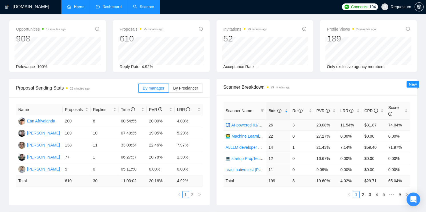
click at [297, 123] on td "3" at bounding box center [302, 124] width 24 height 11
click at [294, 122] on td "3" at bounding box center [302, 124] width 24 height 11
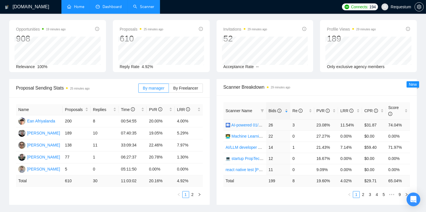
click at [294, 122] on td "3" at bounding box center [302, 124] width 24 height 11
click at [292, 123] on td "3" at bounding box center [302, 124] width 24 height 11
click at [293, 136] on td "0" at bounding box center [302, 135] width 24 height 11
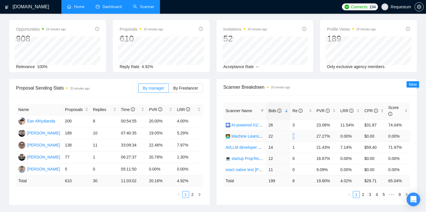
click at [293, 136] on td "0" at bounding box center [302, 135] width 24 height 11
click at [271, 135] on td "22" at bounding box center [278, 135] width 24 height 11
click at [270, 125] on td "26" at bounding box center [278, 124] width 24 height 11
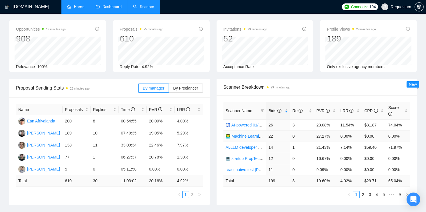
click at [270, 135] on td "22" at bounding box center [278, 135] width 24 height 11
click at [268, 145] on td "14" at bounding box center [278, 146] width 24 height 11
click at [271, 146] on td "14" at bounding box center [278, 146] width 24 height 11
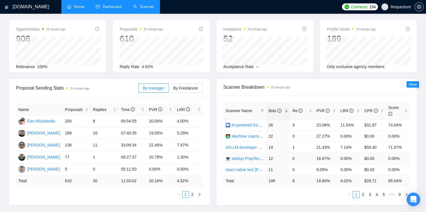
click at [271, 157] on td "12" at bounding box center [278, 157] width 24 height 11
click at [295, 156] on td "0" at bounding box center [302, 157] width 24 height 11
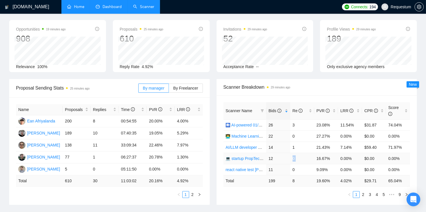
click at [315, 157] on td "16.67%" at bounding box center [326, 157] width 24 height 11
click at [322, 150] on td "21.43%" at bounding box center [326, 146] width 24 height 11
click at [322, 147] on td "21.43%" at bounding box center [326, 146] width 24 height 11
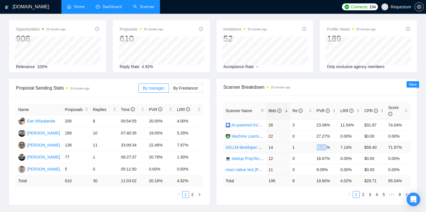
click at [322, 147] on td "21.43%" at bounding box center [326, 146] width 24 height 11
click at [321, 136] on td "27.27%" at bounding box center [326, 135] width 24 height 11
click at [321, 126] on td "23.08%" at bounding box center [326, 124] width 24 height 11
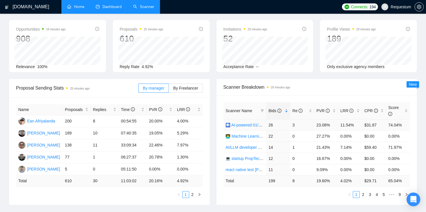
click at [293, 125] on td "3" at bounding box center [302, 124] width 24 height 11
click at [270, 123] on td "26" at bounding box center [278, 124] width 24 height 11
drag, startPoint x: 299, startPoint y: 86, endPoint x: 222, endPoint y: 86, distance: 77.1
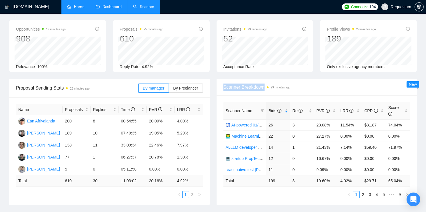
click at [222, 86] on div "Scanner Breakdown 29 minutes ago" at bounding box center [316, 87] width 200 height 17
drag, startPoint x: 220, startPoint y: 86, endPoint x: 294, endPoint y: 87, distance: 73.6
click at [294, 87] on div "Scanner Breakdown 29 minutes ago" at bounding box center [316, 87] width 200 height 17
click at [297, 86] on span "Scanner Breakdown 29 minutes ago" at bounding box center [316, 86] width 187 height 7
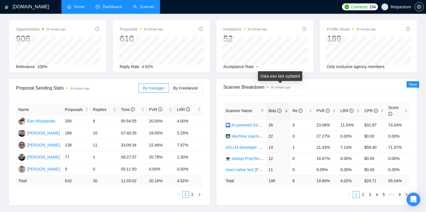
click at [284, 87] on time "30 minutes ago" at bounding box center [280, 87] width 19 height 3
click at [294, 87] on span "Scanner Breakdown 30 minutes ago" at bounding box center [316, 86] width 187 height 7
click at [292, 88] on span "Scanner Breakdown 30 minutes ago" at bounding box center [316, 86] width 187 height 7
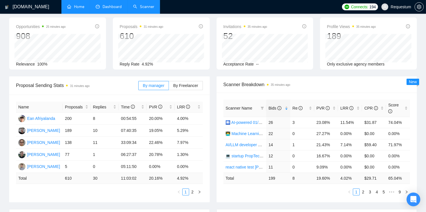
scroll to position [29, 0]
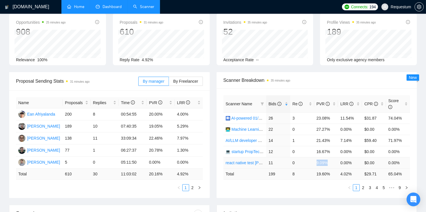
drag, startPoint x: 315, startPoint y: 162, endPoint x: 328, endPoint y: 162, distance: 13.1
click at [328, 162] on td "9.09%" at bounding box center [326, 162] width 24 height 11
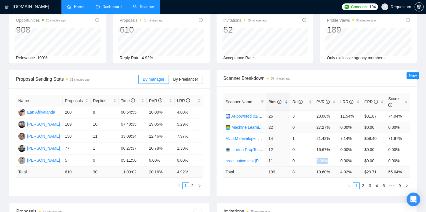
scroll to position [32, 0]
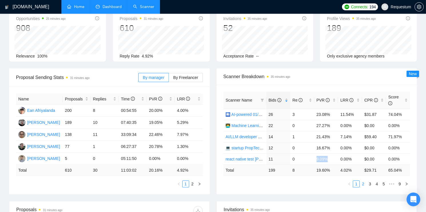
click at [363, 182] on link "2" at bounding box center [363, 183] width 6 height 6
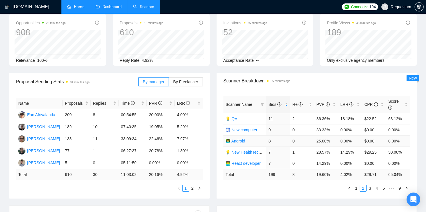
scroll to position [27, 0]
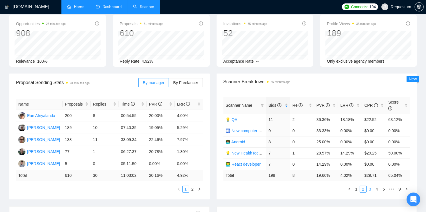
click at [368, 187] on link "3" at bounding box center [370, 189] width 6 height 6
click at [356, 191] on div "Scanner Name Bids Re PVR LRR CPR Score 💡 SaaS UI/UX 5 0 20.00% 0.00% $0.00 0.00…" at bounding box center [316, 144] width 200 height 109
click at [356, 189] on link "1" at bounding box center [356, 189] width 6 height 6
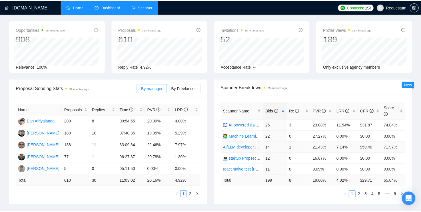
scroll to position [22, 0]
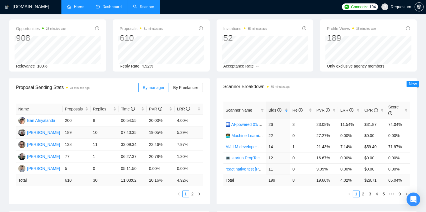
click at [97, 134] on td "10" at bounding box center [104, 132] width 28 height 12
click at [97, 133] on td "10" at bounding box center [104, 132] width 28 height 12
click at [95, 132] on td "10" at bounding box center [104, 132] width 28 height 12
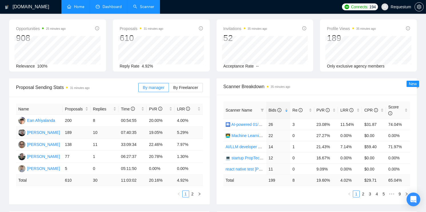
click at [130, 132] on td "07:40:35" at bounding box center [132, 132] width 28 height 12
drag, startPoint x: 94, startPoint y: 130, endPoint x: 193, endPoint y: 129, distance: 98.5
click at [193, 130] on tr "[PERSON_NAME] 189 10 07:40:35 19.05% 5.29%" at bounding box center [109, 132] width 187 height 12
click at [193, 129] on td "5.29%" at bounding box center [188, 132] width 28 height 12
